Goal: Transaction & Acquisition: Obtain resource

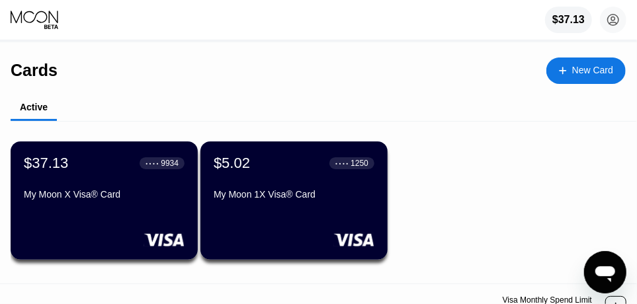
click at [17, 15] on icon at bounding box center [36, 20] width 50 height 20
click at [569, 22] on div "$37.13" at bounding box center [568, 20] width 33 height 12
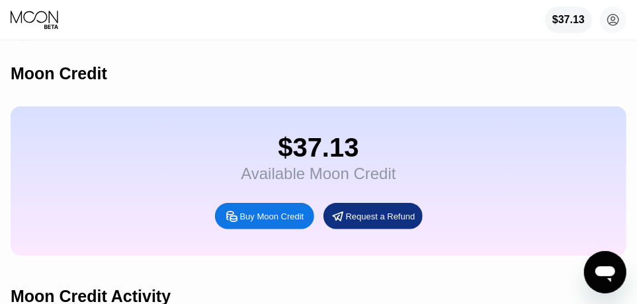
scroll to position [74, 0]
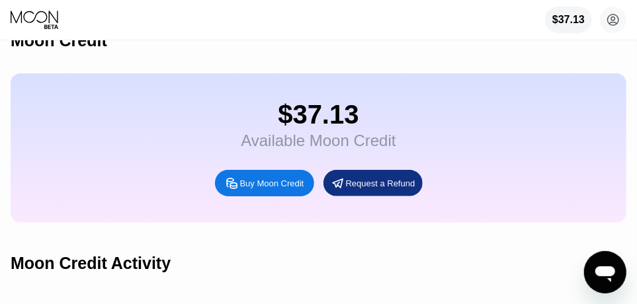
click at [263, 189] on div "Buy Moon Credit" at bounding box center [272, 183] width 64 height 11
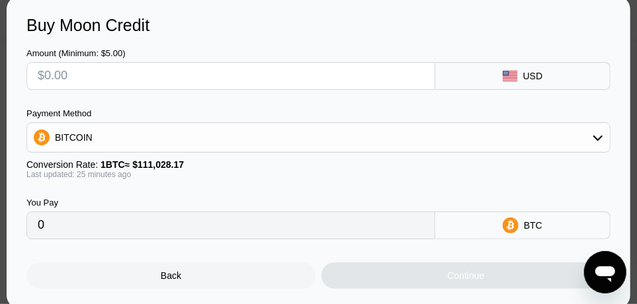
click at [121, 81] on input "text" at bounding box center [231, 76] width 386 height 26
type input "$3"
type input "0.00002697"
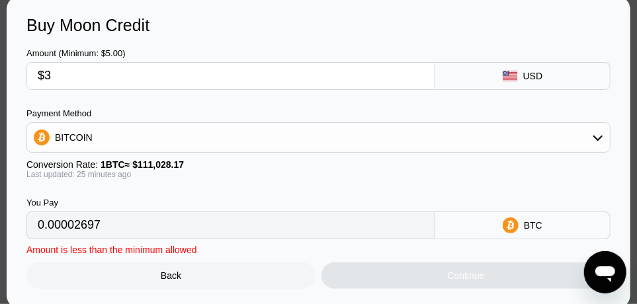
type input "$37"
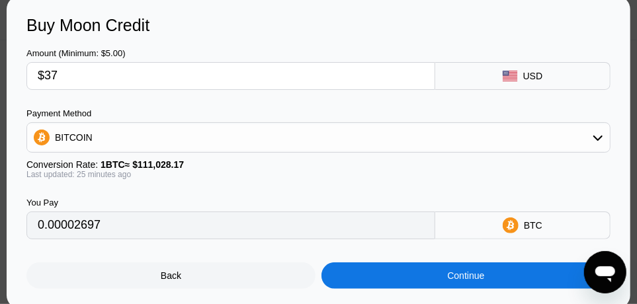
type input "0.00033257"
type input "$37"
click at [532, 75] on div "USD" at bounding box center [533, 76] width 20 height 11
click at [601, 134] on icon at bounding box center [598, 137] width 11 height 11
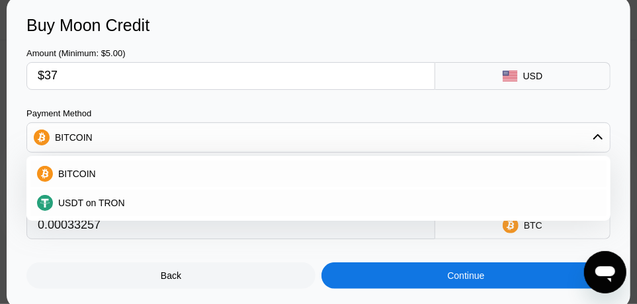
click at [626, 106] on div "Buy Moon Credit Amount (Minimum: $5.00) $37 USD Payment Method BITCOIN BITCOIN …" at bounding box center [319, 152] width 624 height 313
click at [274, 264] on div "Back Continue" at bounding box center [318, 264] width 584 height 50
click at [2, 139] on div at bounding box center [324, 152] width 648 height 304
click at [55, 143] on div "BITCOIN" at bounding box center [74, 137] width 38 height 11
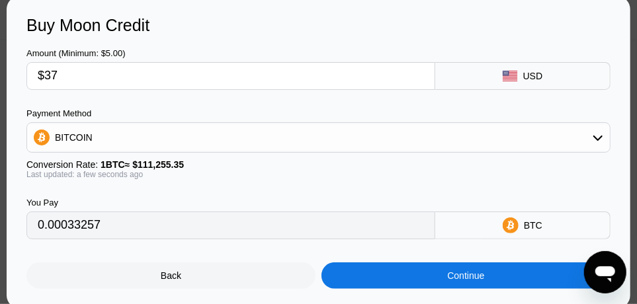
scroll to position [198, 0]
click at [418, 279] on div "Continue" at bounding box center [465, 276] width 289 height 26
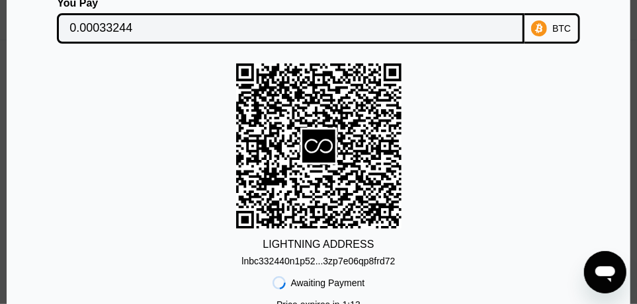
scroll to position [58, 0]
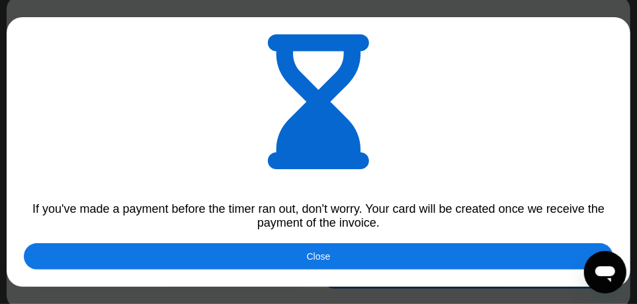
type input "0.00033240"
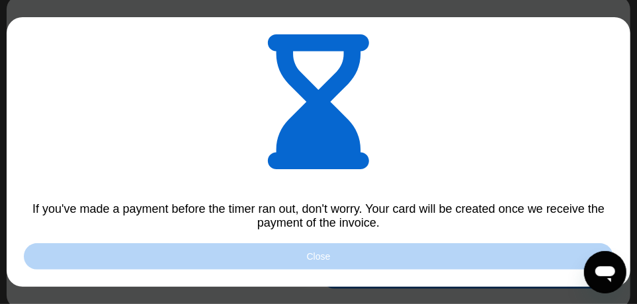
click at [311, 262] on div "Close" at bounding box center [319, 256] width 24 height 11
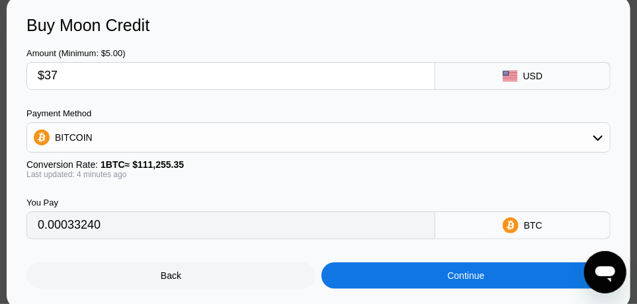
scroll to position [126, 0]
click at [171, 281] on div "Back" at bounding box center [171, 276] width 21 height 11
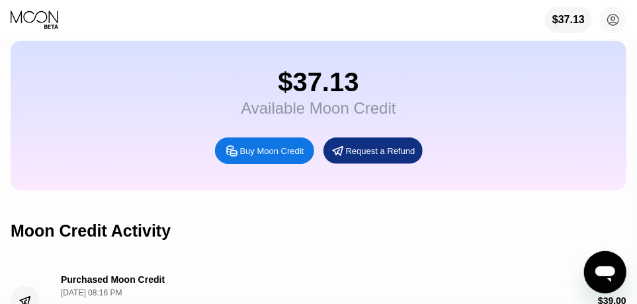
scroll to position [99, 0]
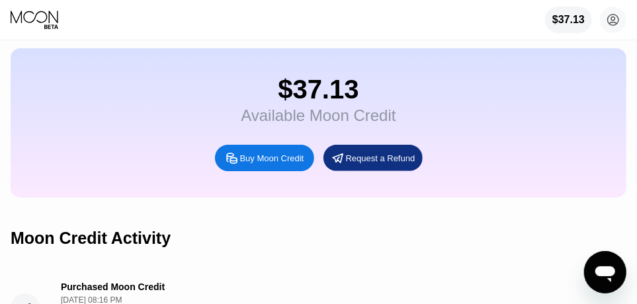
click at [370, 164] on div "Request a Refund" at bounding box center [380, 158] width 69 height 11
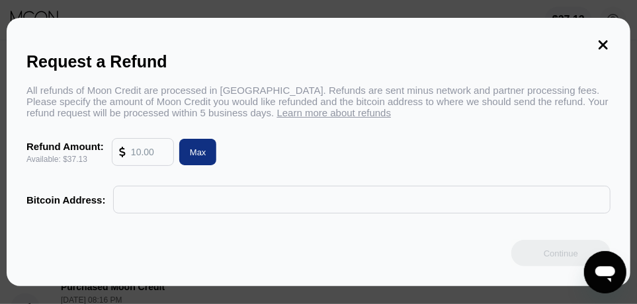
click at [603, 39] on icon at bounding box center [603, 45] width 15 height 15
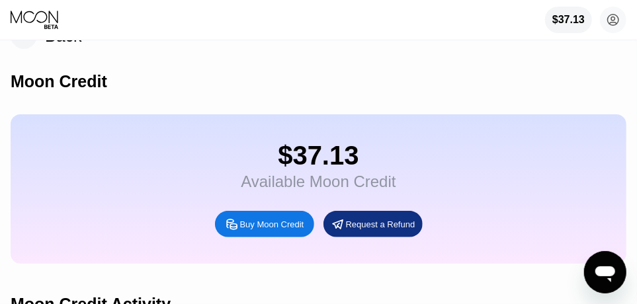
scroll to position [0, 0]
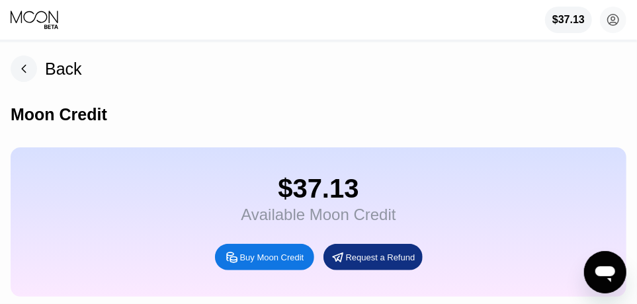
click at [38, 15] on icon at bounding box center [36, 20] width 50 height 20
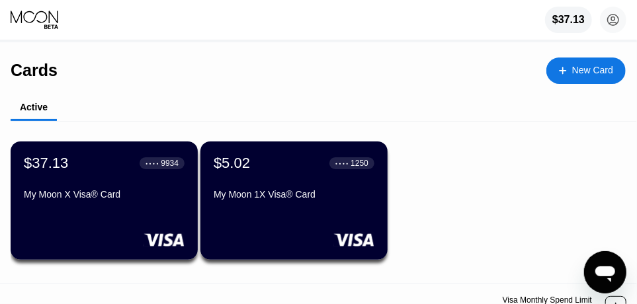
click at [79, 179] on div "$37.13 ● ● ● ● 9934 My Moon X Visa® Card" at bounding box center [104, 180] width 161 height 50
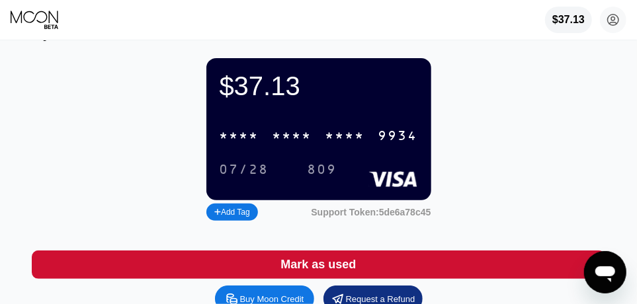
scroll to position [55, 0]
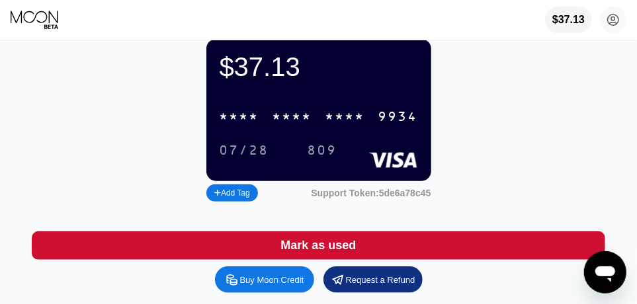
click at [320, 120] on div "* * * * * * * * * * * * 9934" at bounding box center [319, 116] width 214 height 27
click at [288, 117] on div "6500" at bounding box center [293, 117] width 40 height 15
click at [358, 119] on div "* * * *" at bounding box center [345, 117] width 40 height 15
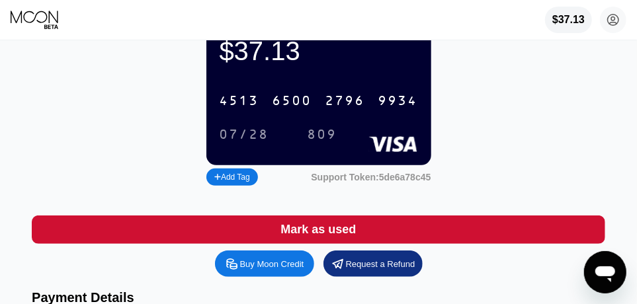
scroll to position [69, 0]
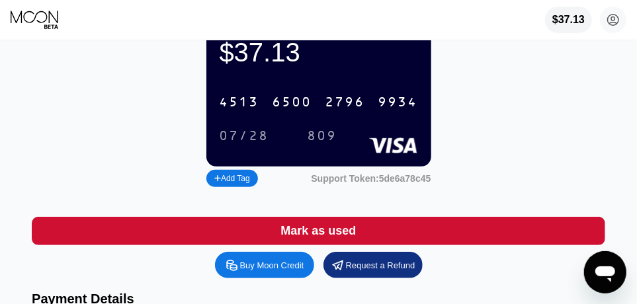
drag, startPoint x: 27, startPoint y: 1, endPoint x: 66, endPoint y: 88, distance: 95.6
click at [66, 88] on div "$37.13 4513 6500 2796 9934 07/28 809 Add Tag Support Token: 5de6a78c45" at bounding box center [318, 107] width 573 height 166
click at [40, 30] on icon at bounding box center [36, 20] width 50 height 20
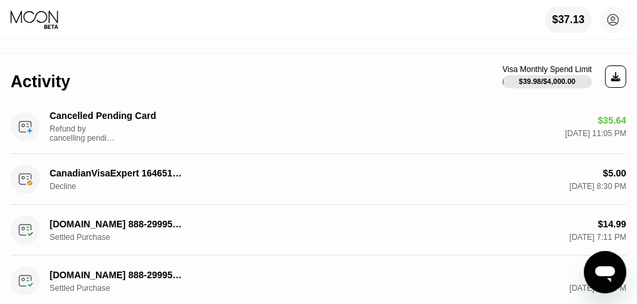
scroll to position [218, 0]
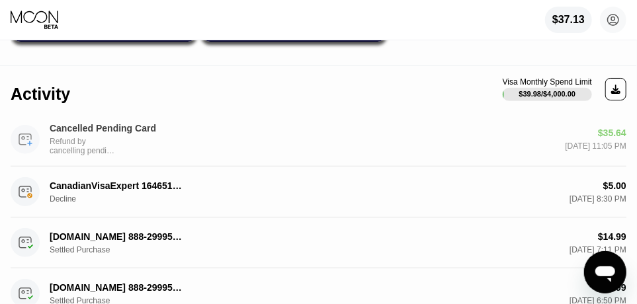
click at [68, 148] on div "Refund by cancelling pending card" at bounding box center [83, 146] width 66 height 19
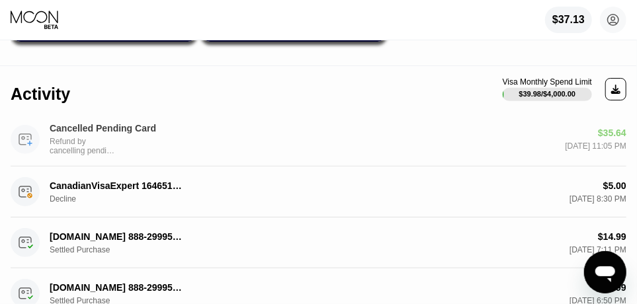
click at [68, 148] on div "Refund by cancelling pending card" at bounding box center [83, 146] width 66 height 19
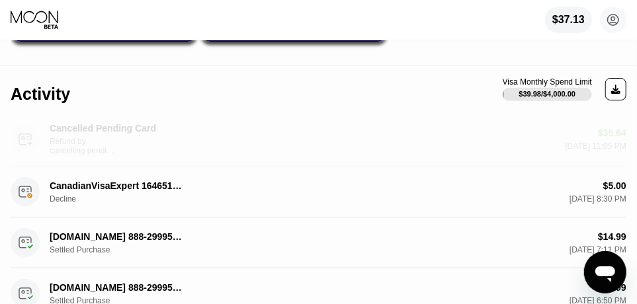
click at [60, 132] on div "Cancelled Pending Card" at bounding box center [116, 128] width 132 height 11
click at [31, 143] on circle at bounding box center [25, 139] width 29 height 29
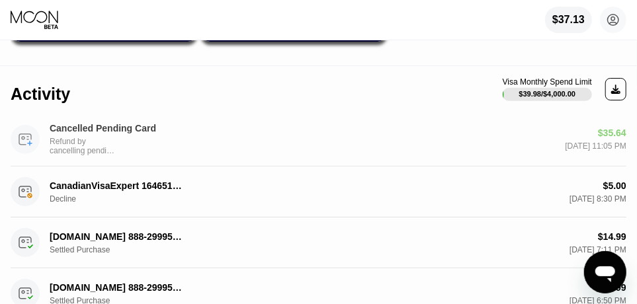
click at [26, 143] on circle at bounding box center [25, 139] width 29 height 29
click at [106, 155] on div "Refund by cancelling pending card" at bounding box center [83, 146] width 66 height 19
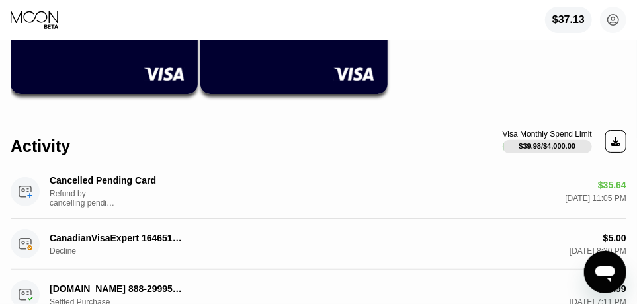
scroll to position [179, 0]
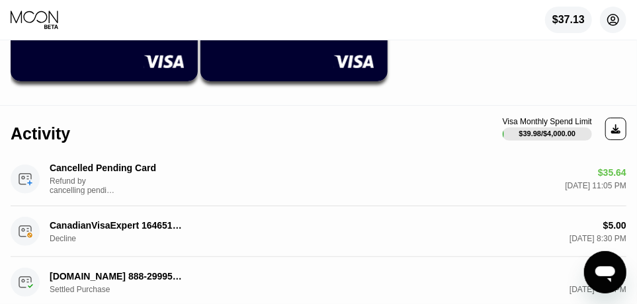
click at [618, 12] on circle at bounding box center [613, 20] width 26 height 26
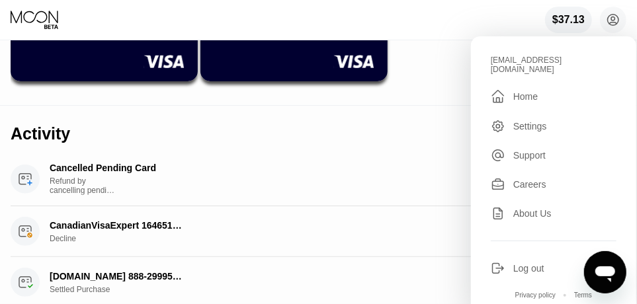
click at [130, 126] on div "Activity Visa Monthly Spend Limit $39.98 / $4,000.00" at bounding box center [319, 129] width 616 height 46
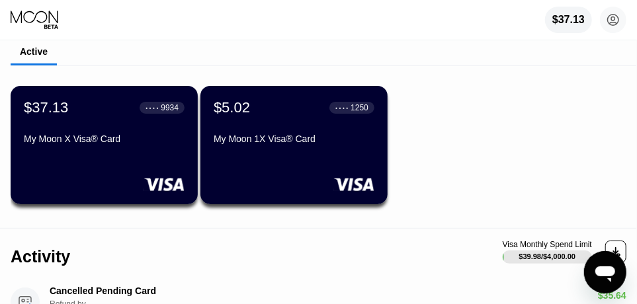
scroll to position [52, 0]
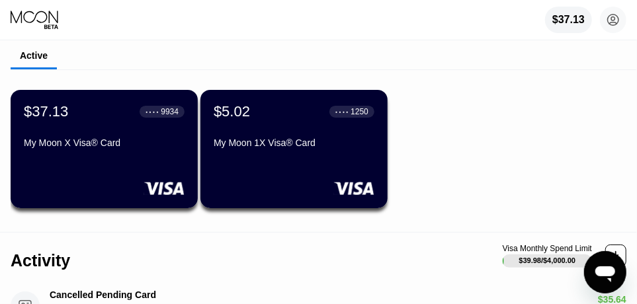
click at [106, 141] on div "My Moon X Visa® Card" at bounding box center [104, 143] width 161 height 11
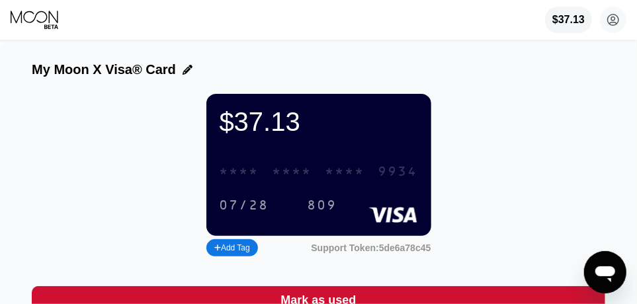
click at [278, 180] on div "* * * *" at bounding box center [293, 172] width 40 height 15
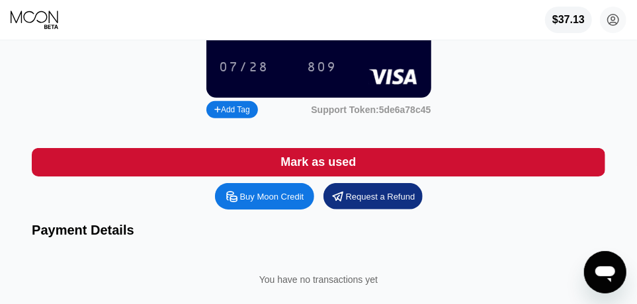
scroll to position [107, 0]
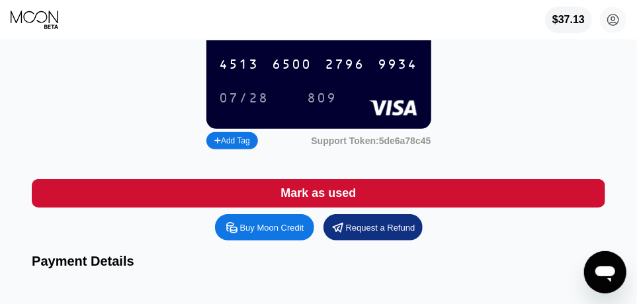
click at [46, 13] on icon at bounding box center [36, 20] width 50 height 20
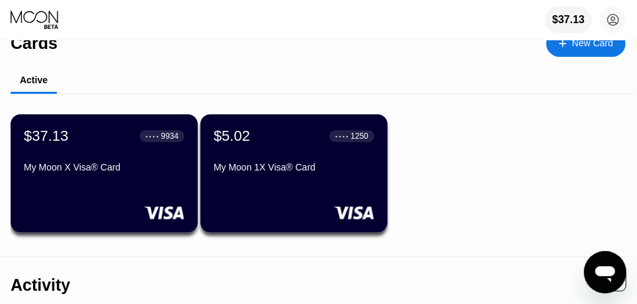
scroll to position [65, 0]
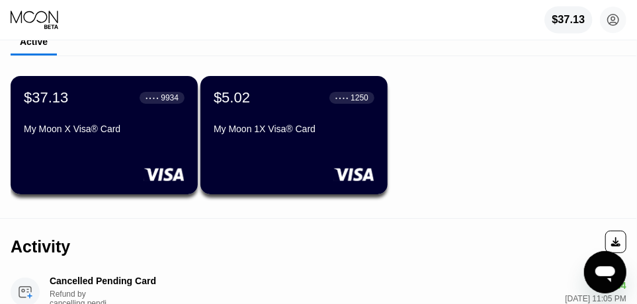
click at [566, 19] on div "$37.13" at bounding box center [568, 20] width 33 height 12
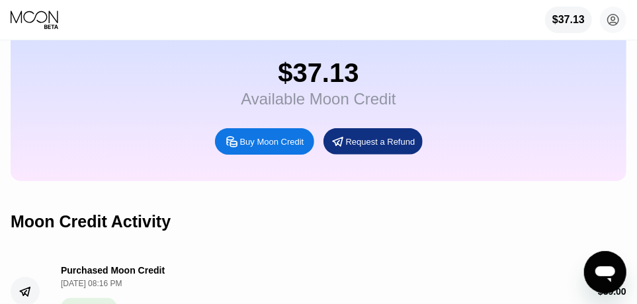
scroll to position [97, 0]
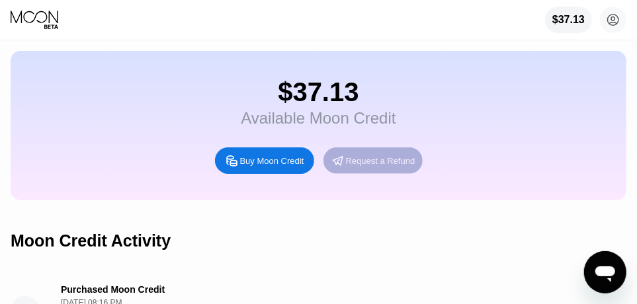
click at [383, 167] on div "Request a Refund" at bounding box center [380, 160] width 69 height 11
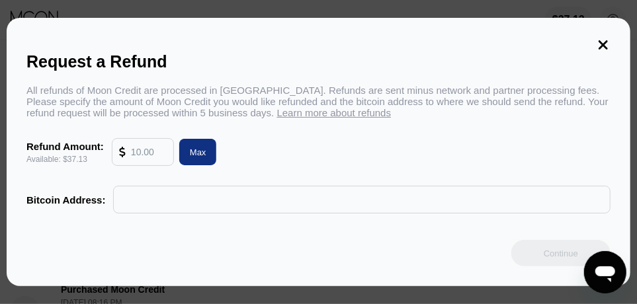
click at [167, 208] on input "text" at bounding box center [361, 200] width 483 height 26
paste input "15QDFSi1XQcZr3qPKjK5cG7DnnfrbvT7N1"
type input "15QDFSi1XQcZr3qPKjK5cG7DnnfrbvT7N1"
click at [196, 150] on div "Max" at bounding box center [198, 152] width 17 height 11
type input "37.13"
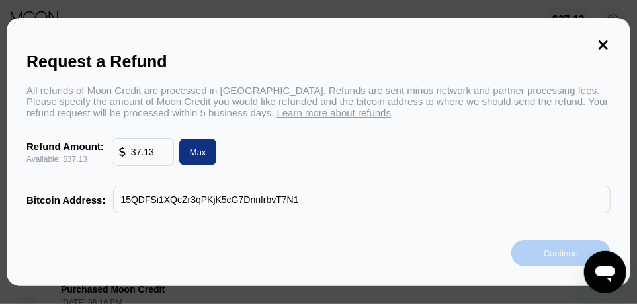
click at [567, 254] on div "Continue" at bounding box center [561, 253] width 34 height 11
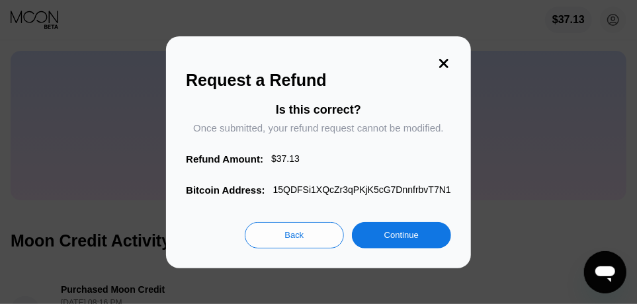
click at [388, 239] on div "Continue" at bounding box center [401, 235] width 34 height 11
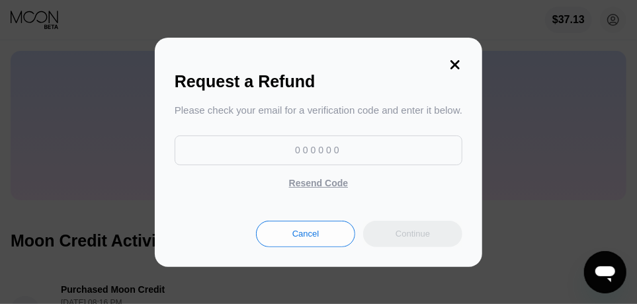
click at [284, 153] on input at bounding box center [319, 151] width 288 height 30
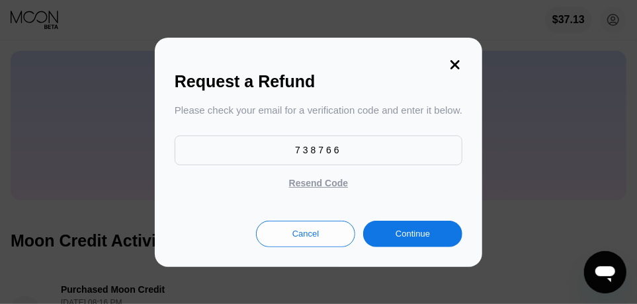
type input "738766"
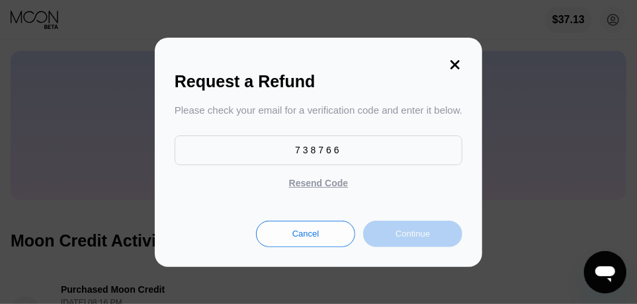
click at [403, 239] on div "Continue" at bounding box center [413, 233] width 34 height 11
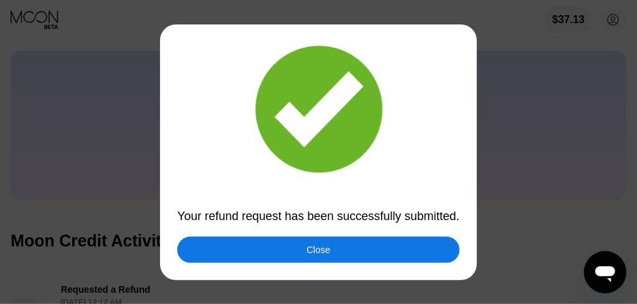
click at [314, 251] on div "Close" at bounding box center [319, 250] width 24 height 11
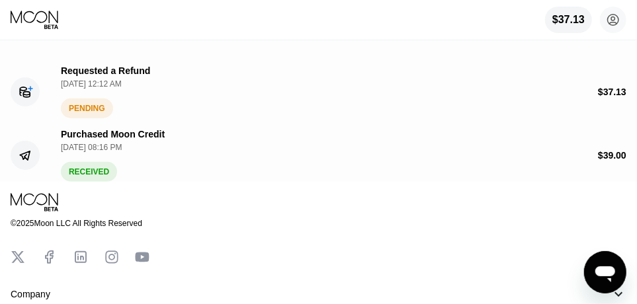
scroll to position [323, 0]
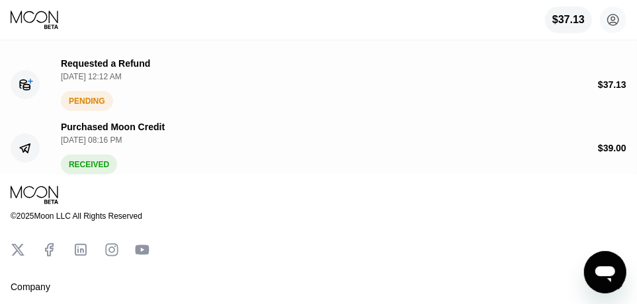
click at [79, 111] on div "PENDING" at bounding box center [87, 101] width 52 height 20
click at [87, 175] on div "RECEIVED" at bounding box center [89, 165] width 56 height 20
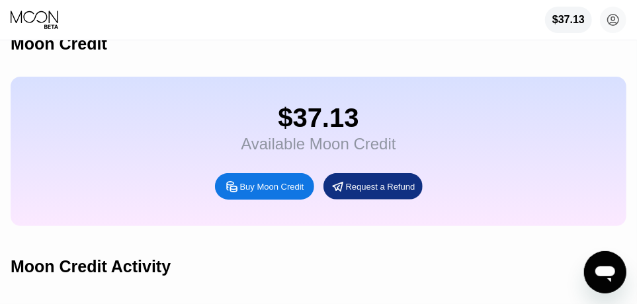
scroll to position [69, 0]
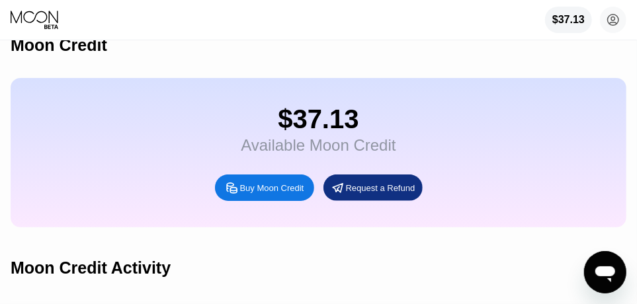
click at [30, 26] on icon at bounding box center [36, 20] width 50 height 20
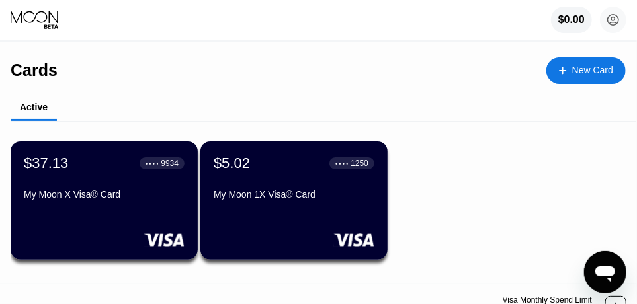
click at [117, 212] on div "$37.13 ● ● ● ● 9934 My Moon X Visa® Card" at bounding box center [104, 201] width 187 height 118
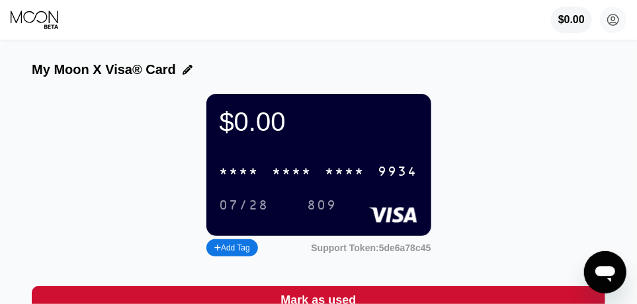
click at [36, 17] on icon at bounding box center [36, 20] width 50 height 20
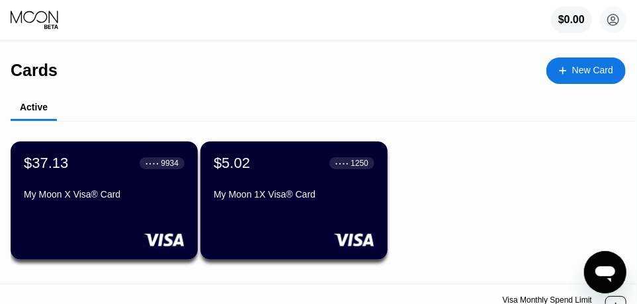
click at [131, 220] on div "$37.13 ● ● ● ● 9934 My Moon X Visa® Card" at bounding box center [104, 201] width 187 height 118
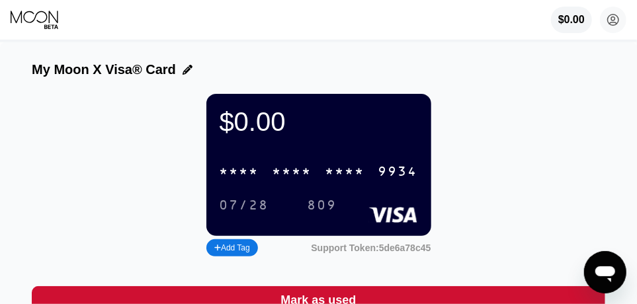
click at [30, 13] on icon at bounding box center [36, 20] width 50 height 20
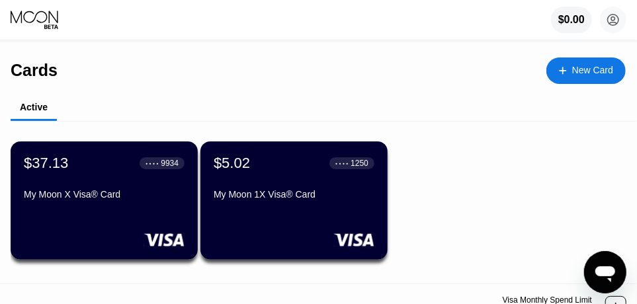
click at [266, 219] on div "$5.02 ● ● ● ● 1250 My Moon 1X Visa® Card" at bounding box center [293, 201] width 187 height 118
